Goal: Task Accomplishment & Management: Manage account settings

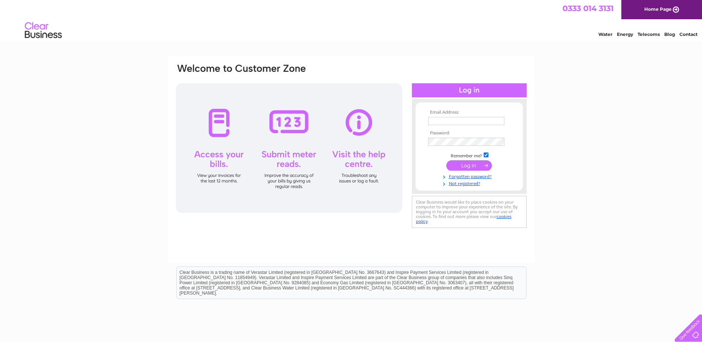
type input "purchases@kellasmidstream.com"
click at [473, 170] on input "submit" at bounding box center [470, 165] width 46 height 10
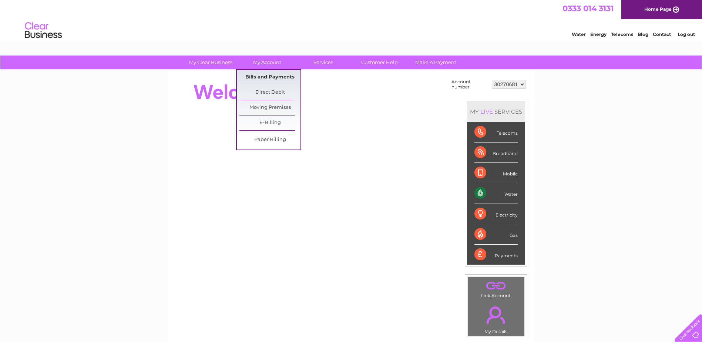
click at [267, 78] on link "Bills and Payments" at bounding box center [270, 77] width 61 height 15
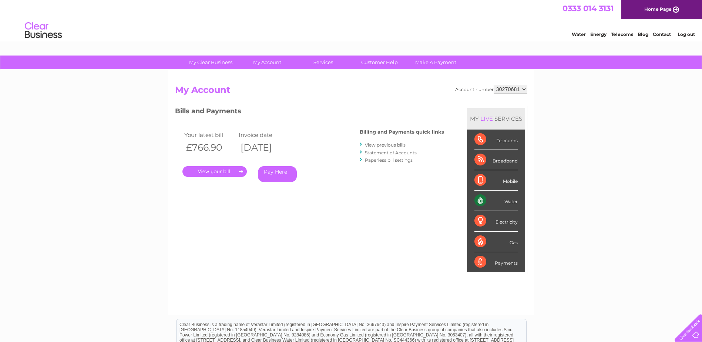
click at [224, 174] on link "." at bounding box center [215, 171] width 64 height 11
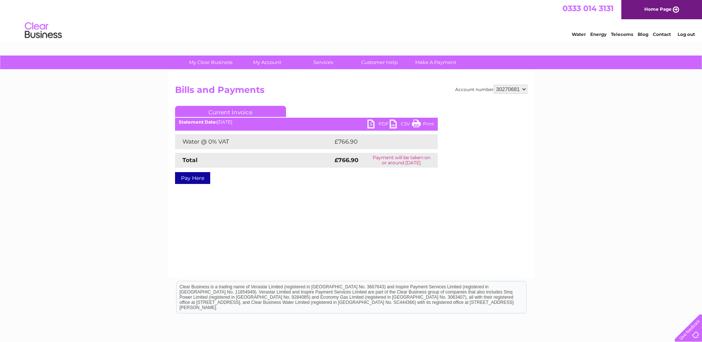
click at [381, 119] on ul "Current Invoice" at bounding box center [306, 113] width 263 height 14
click at [373, 124] on link "PDF" at bounding box center [379, 125] width 22 height 11
click at [524, 88] on select "30270681 30302673" at bounding box center [511, 89] width 34 height 9
select select "30302673"
click at [494, 85] on select "30270681 30302673" at bounding box center [511, 89] width 34 height 9
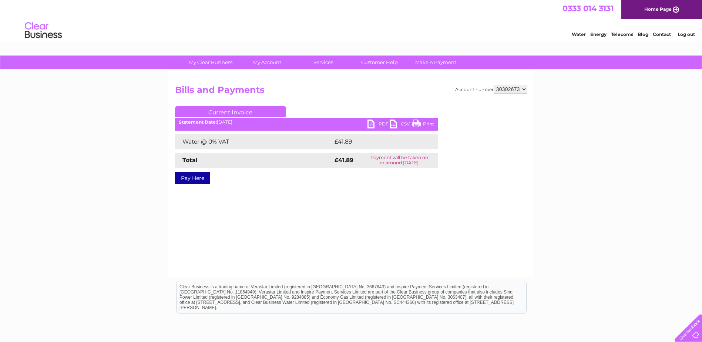
click at [374, 126] on link "PDF" at bounding box center [379, 125] width 22 height 11
click at [690, 35] on link "Log out" at bounding box center [686, 34] width 17 height 6
